Goal: Information Seeking & Learning: Learn about a topic

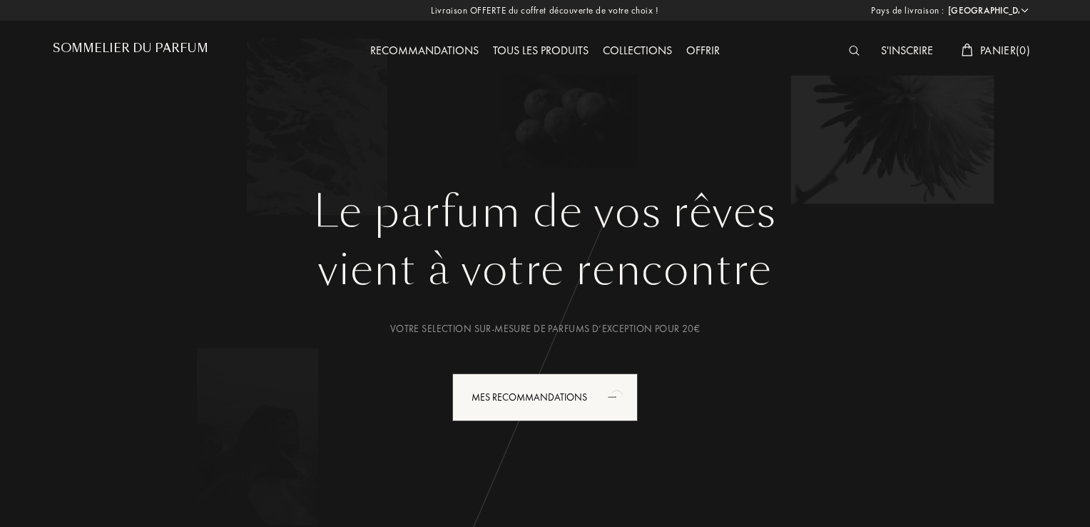
select select "FR"
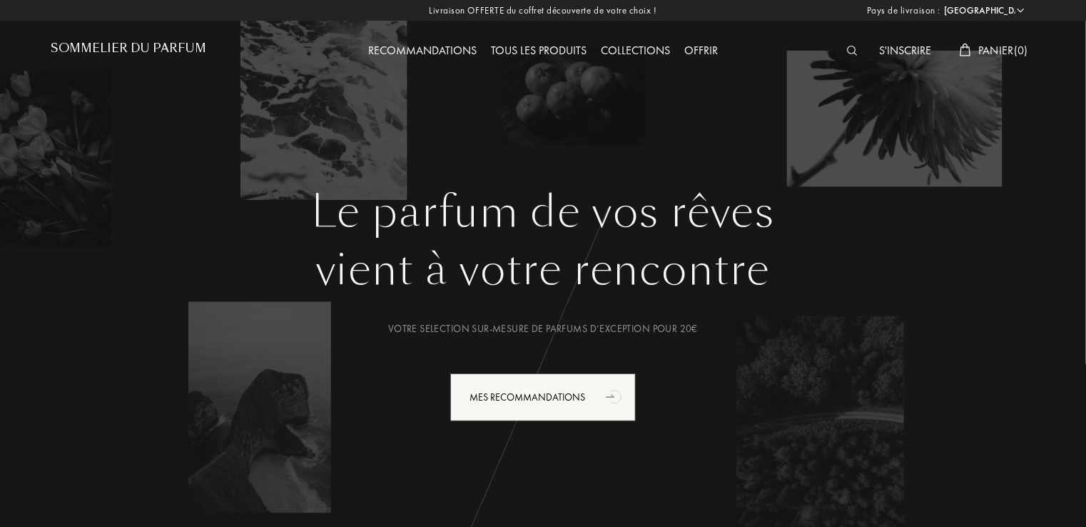
click at [652, 46] on div "Collections" at bounding box center [635, 51] width 83 height 19
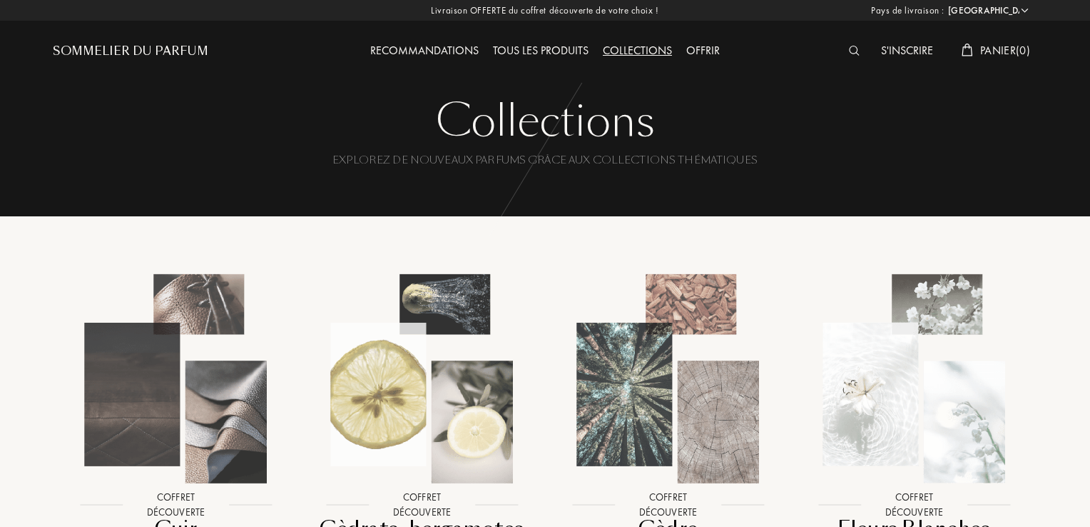
select select "FR"
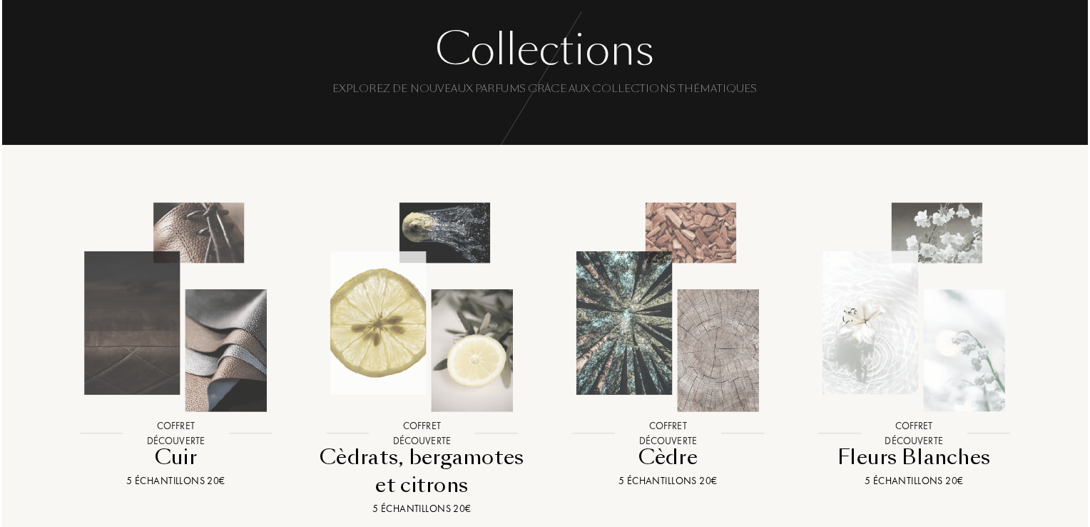
scroll to position [143, 0]
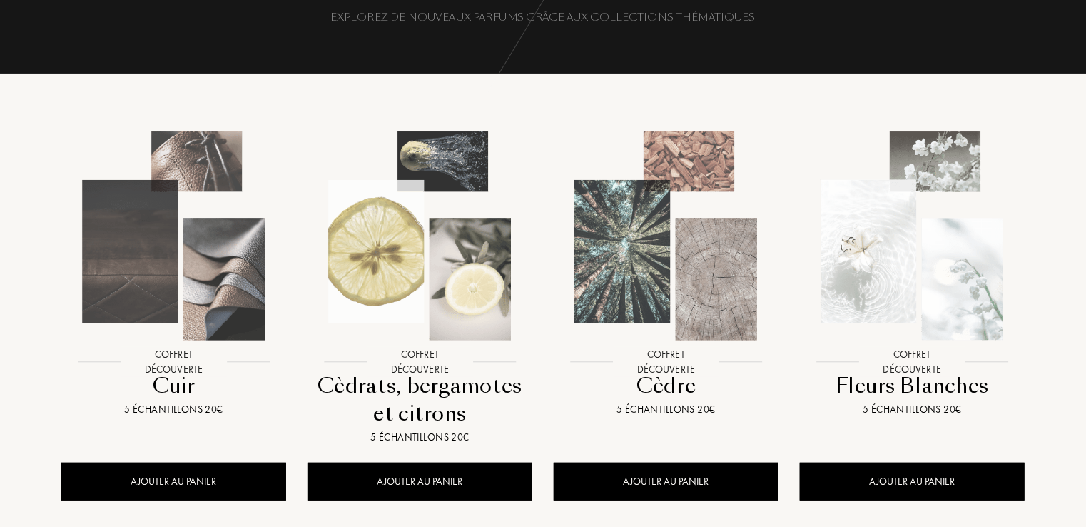
click at [223, 301] on img at bounding box center [174, 236] width 222 height 222
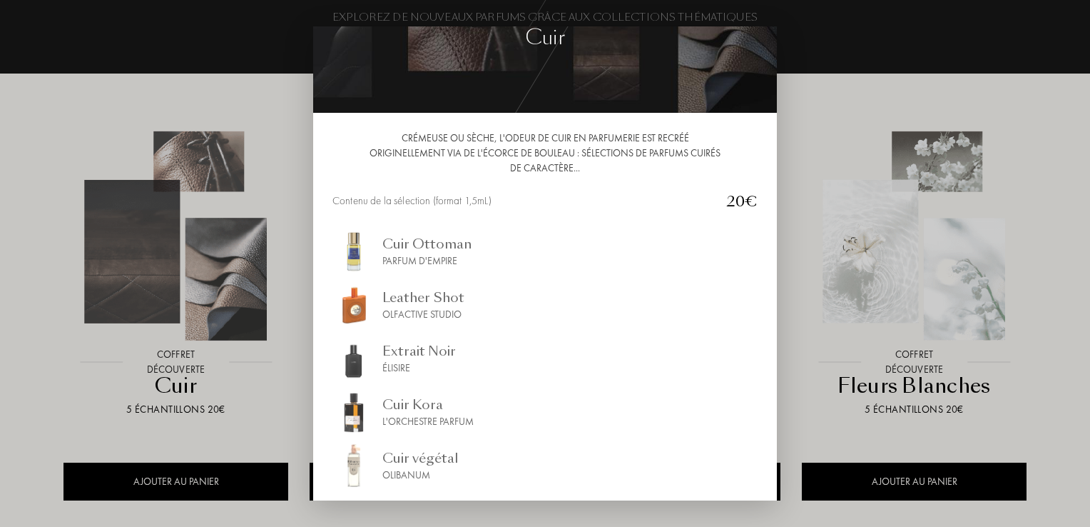
scroll to position [0, 0]
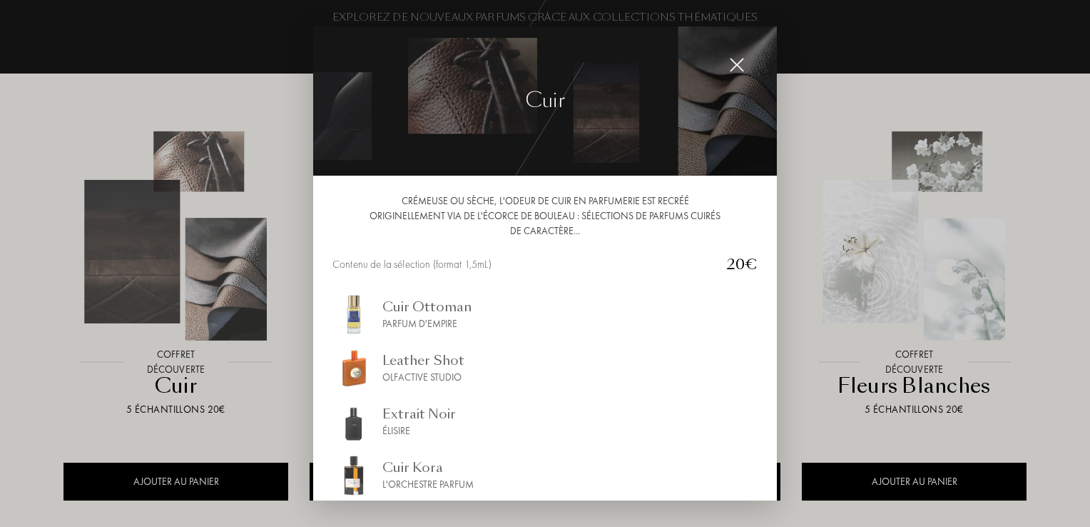
click at [734, 62] on img at bounding box center [737, 65] width 16 height 16
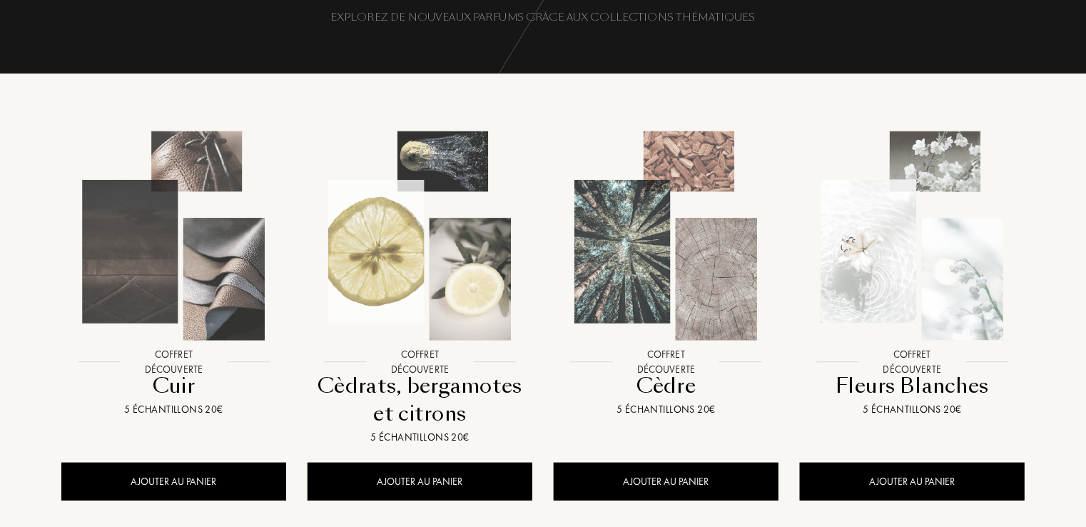
click at [433, 296] on img at bounding box center [420, 236] width 222 height 222
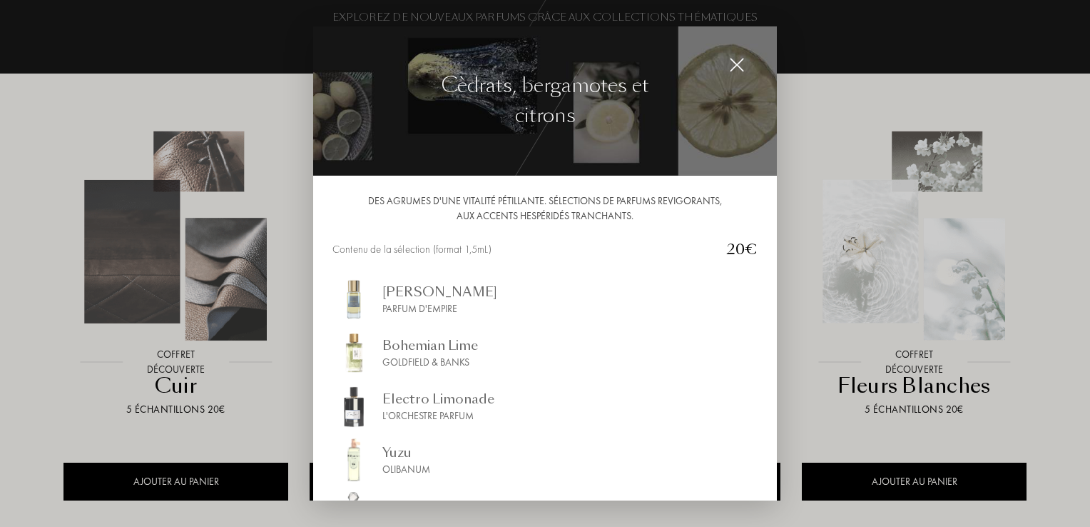
click at [738, 64] on img at bounding box center [737, 65] width 16 height 16
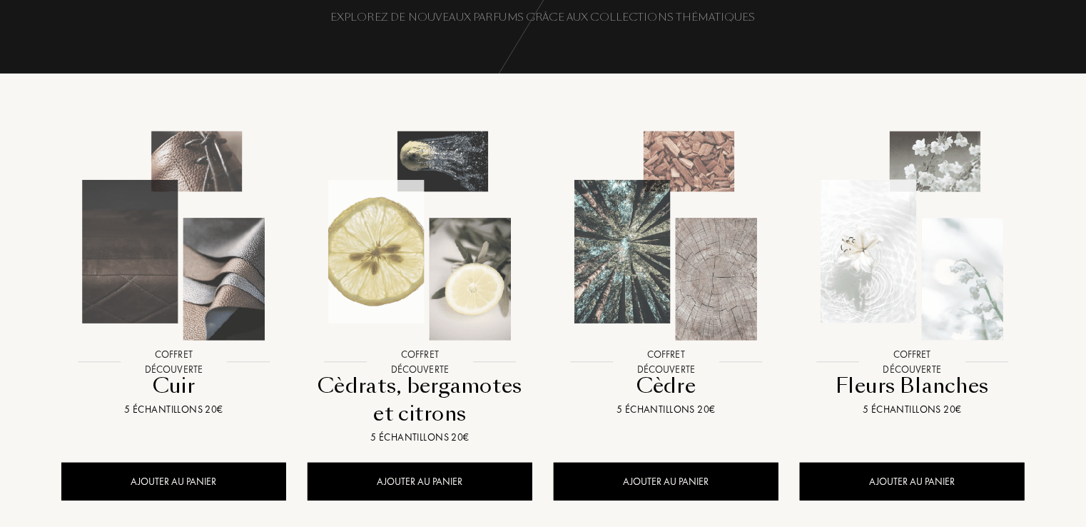
click at [692, 326] on img at bounding box center [666, 236] width 222 height 222
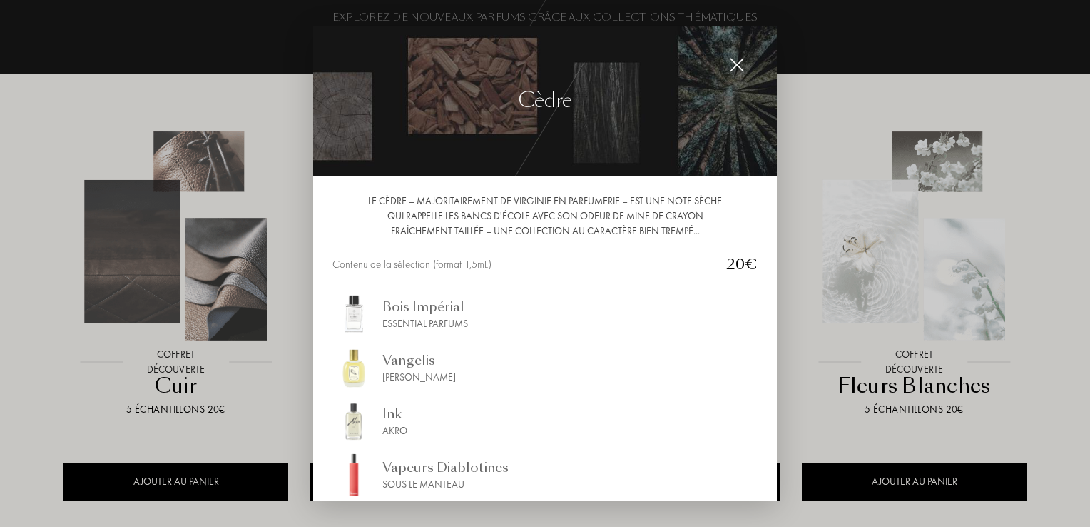
click at [741, 61] on img at bounding box center [737, 65] width 16 height 16
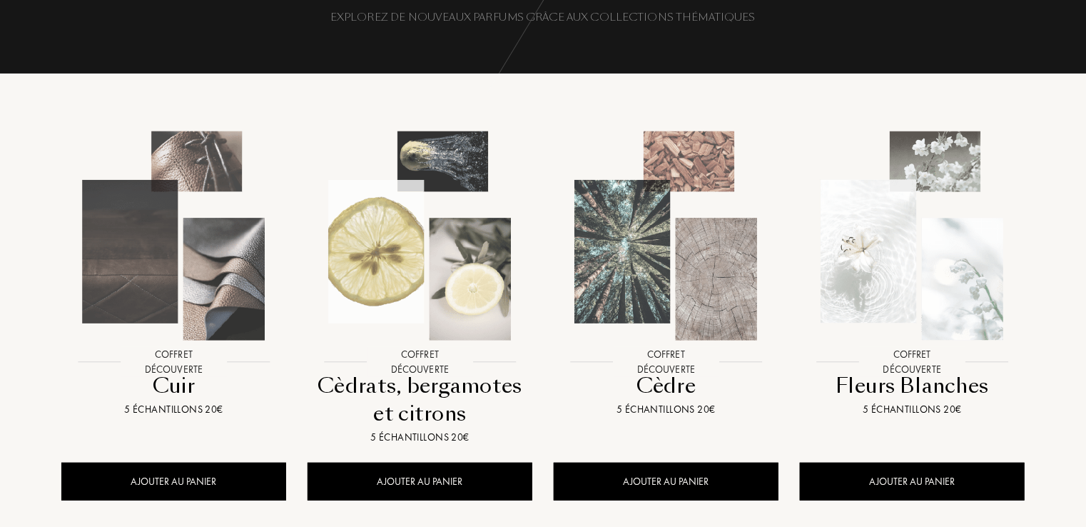
click at [956, 344] on img at bounding box center [912, 236] width 222 height 222
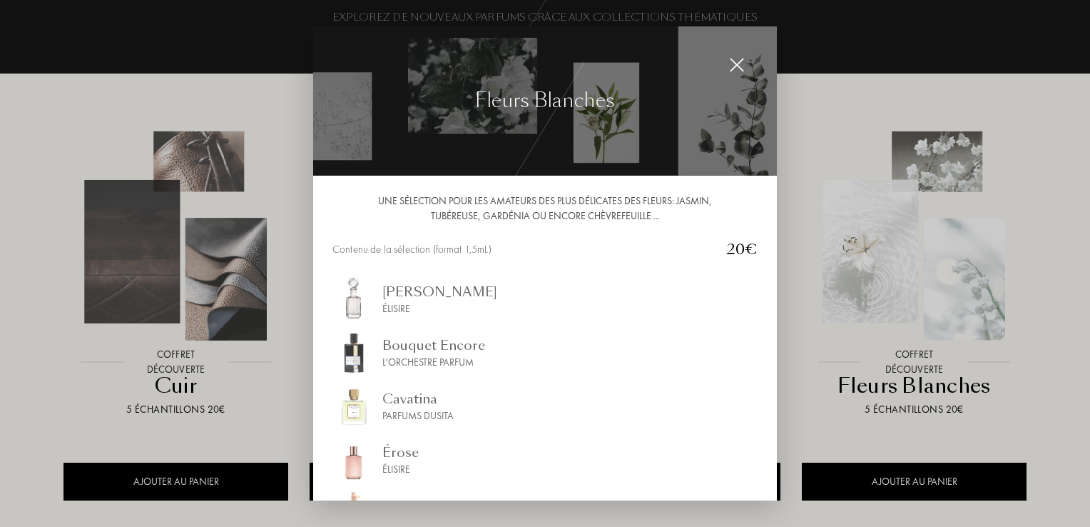
click at [737, 61] on img at bounding box center [737, 65] width 16 height 16
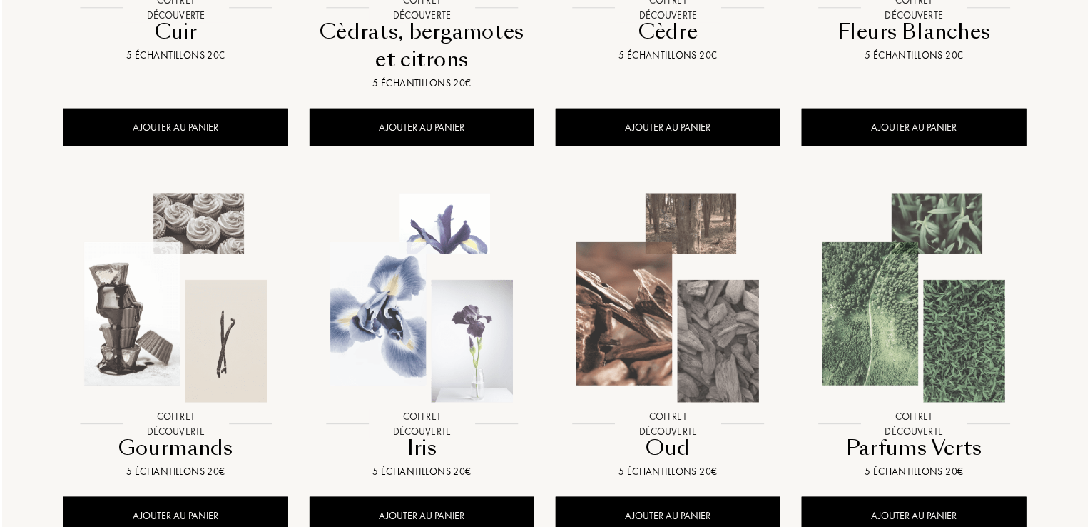
scroll to position [500, 0]
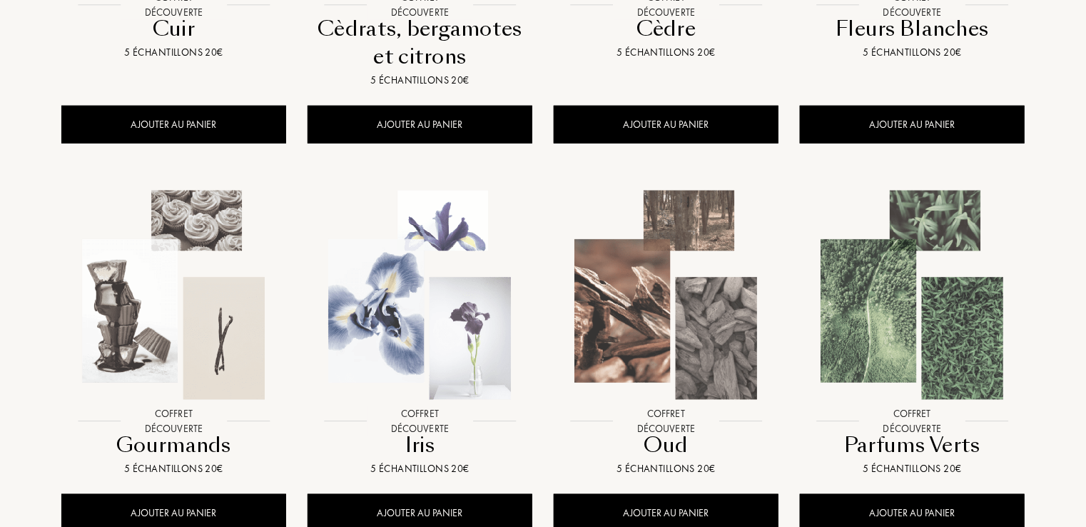
click at [254, 357] on img at bounding box center [174, 295] width 222 height 222
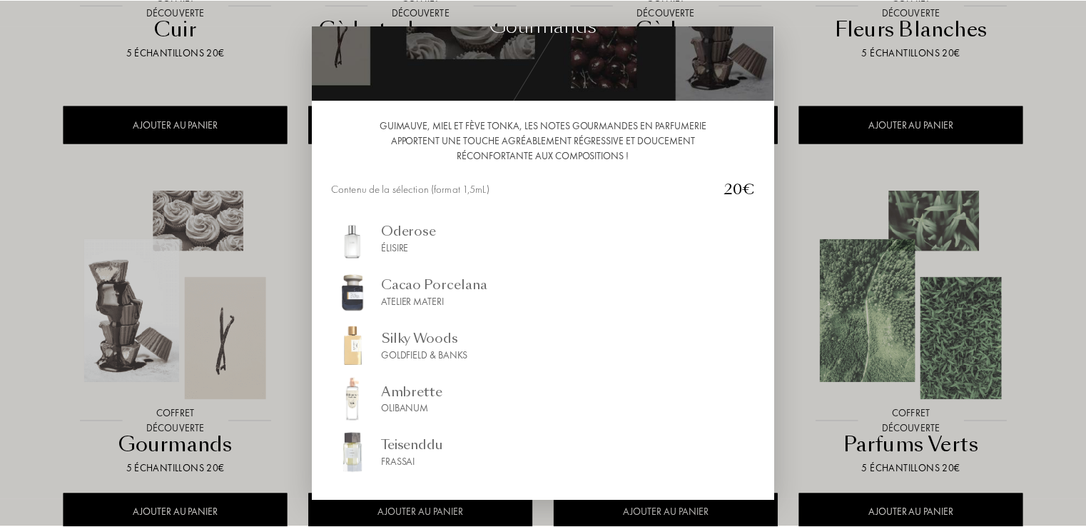
scroll to position [0, 0]
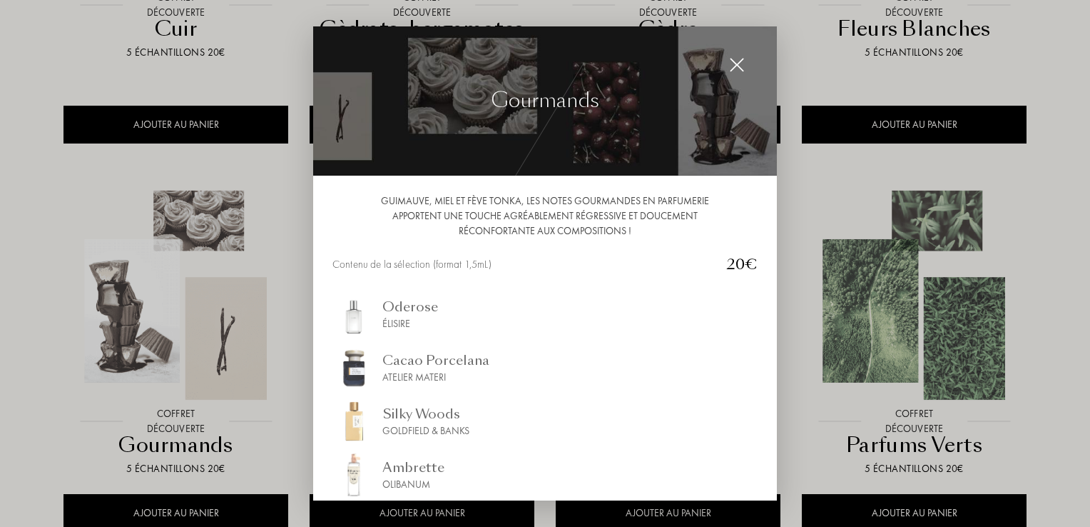
click at [739, 69] on img at bounding box center [737, 65] width 16 height 16
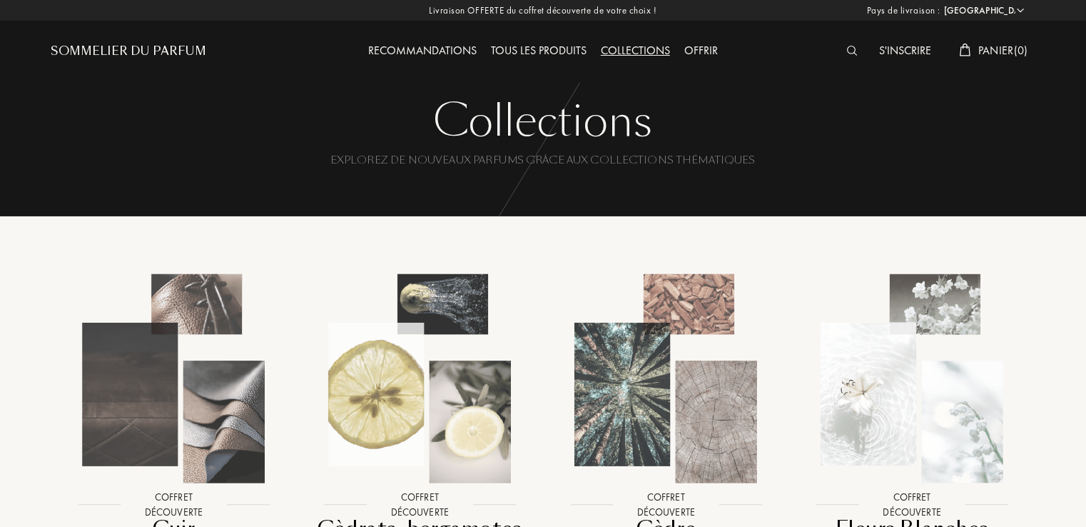
click at [534, 47] on div "Tous les produits" at bounding box center [539, 51] width 110 height 19
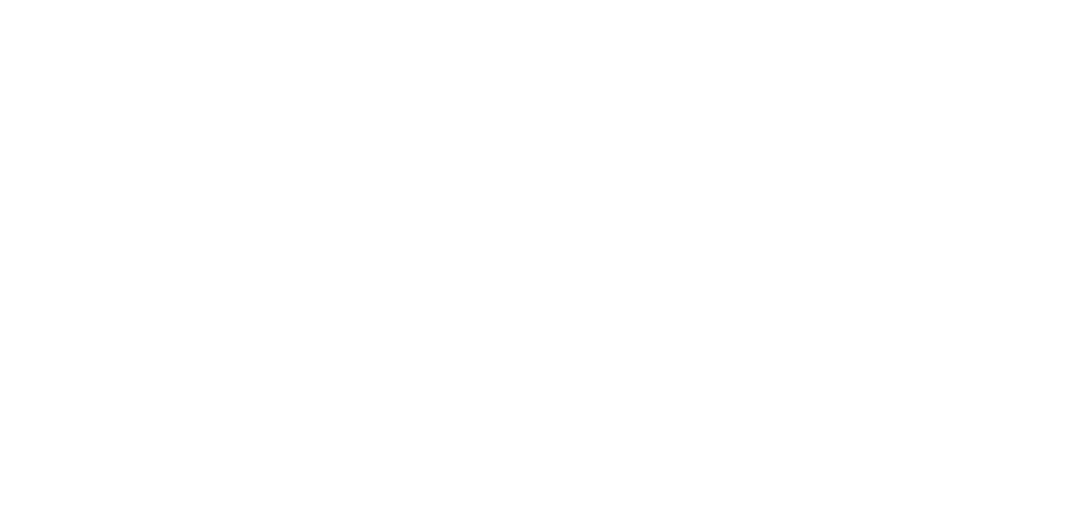
select select "FR"
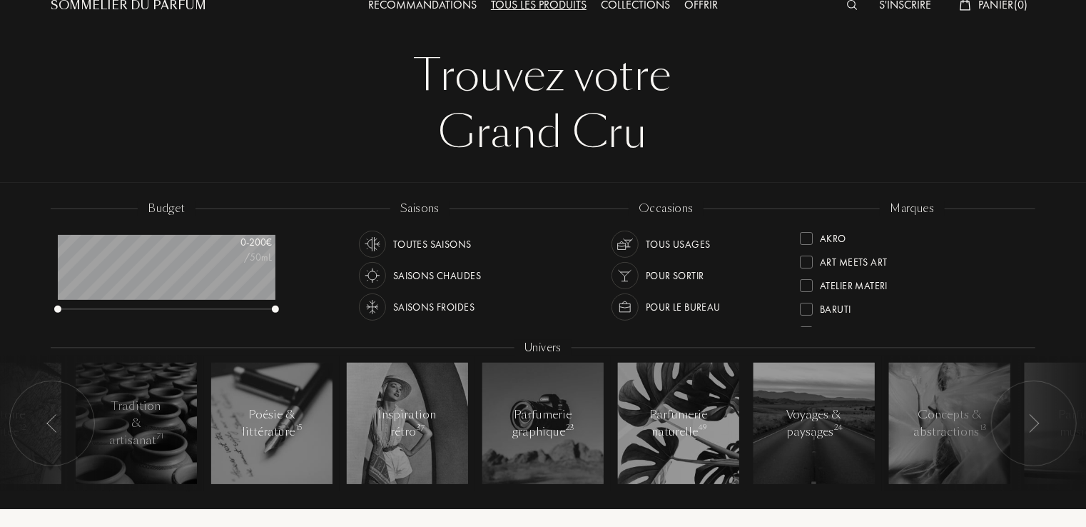
scroll to position [71, 0]
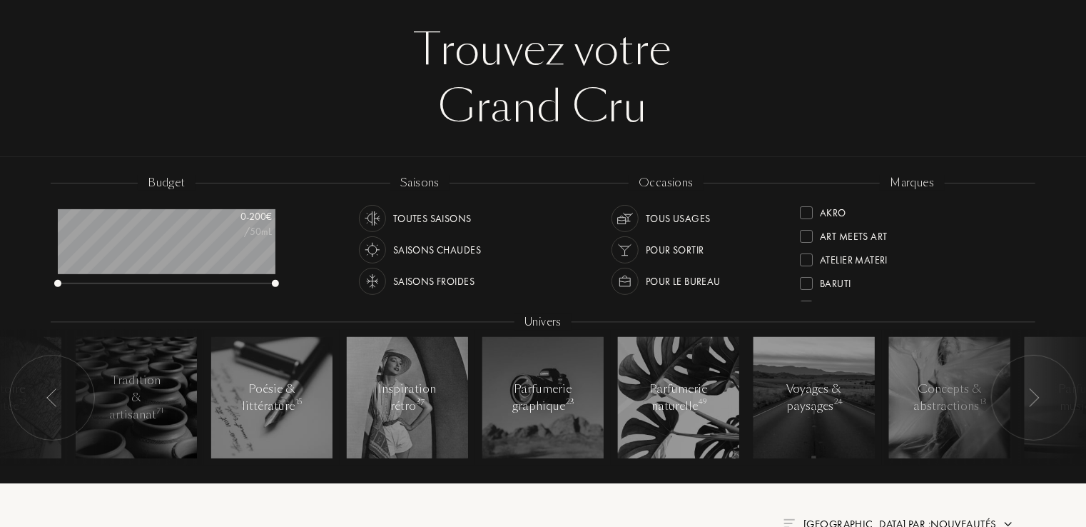
click at [405, 281] on div "Saisons froides" at bounding box center [433, 281] width 81 height 27
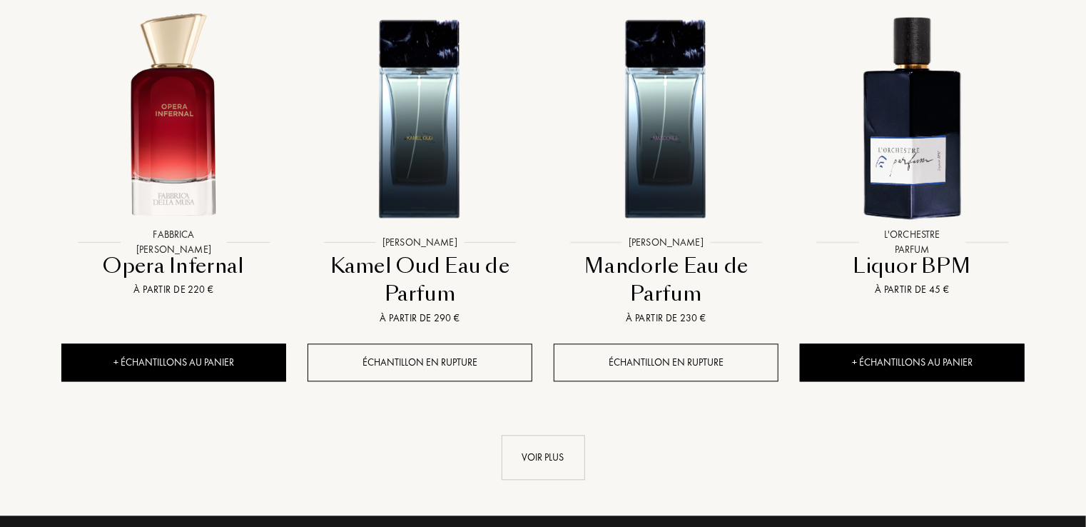
scroll to position [1499, 0]
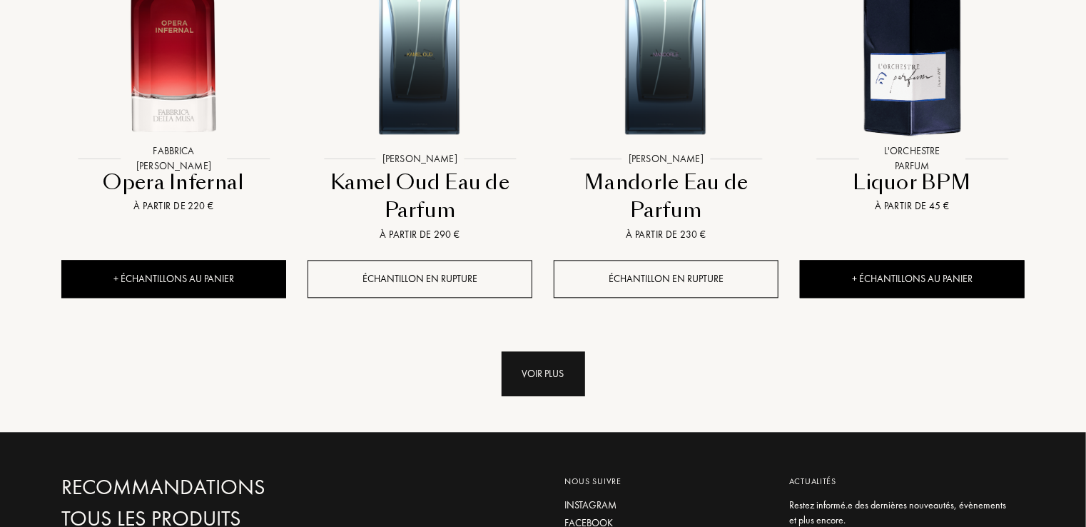
click at [554, 385] on div "Voir plus" at bounding box center [543, 373] width 83 height 45
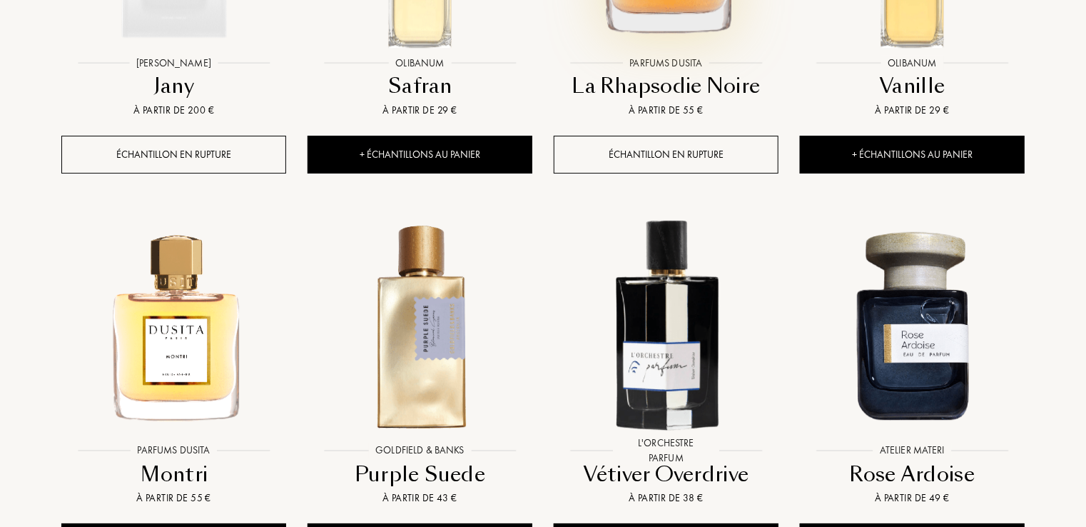
scroll to position [2426, 0]
